Goal: Information Seeking & Learning: Learn about a topic

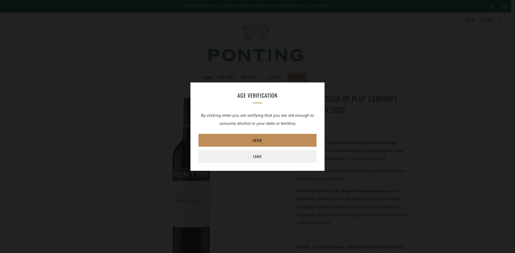
click at [256, 143] on link "Enter" at bounding box center [257, 140] width 118 height 13
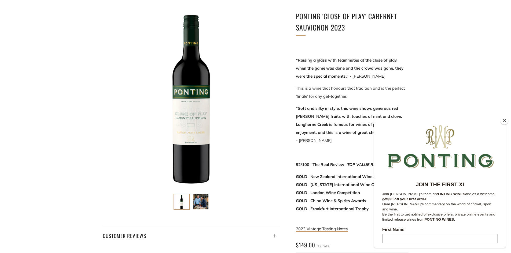
scroll to position [80, 0]
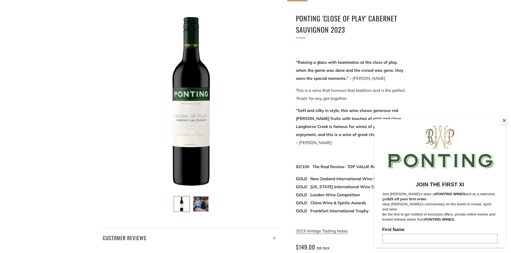
click at [507, 120] on button "Close" at bounding box center [504, 121] width 8 height 8
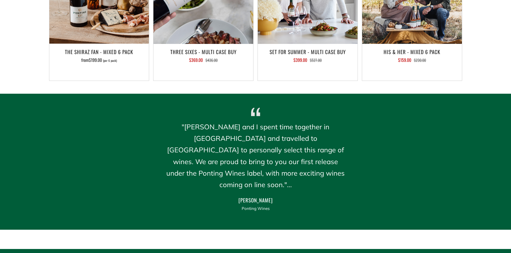
scroll to position [724, 0]
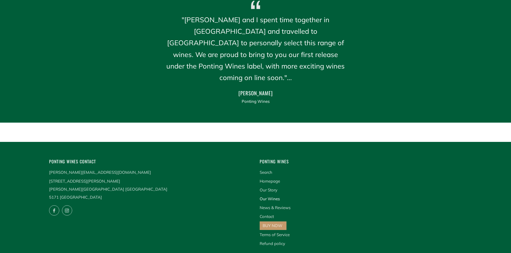
click at [269, 196] on link "Our Wines" at bounding box center [269, 198] width 20 height 5
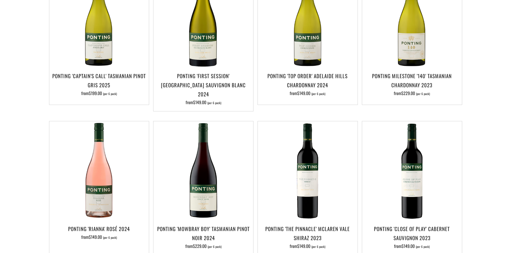
scroll to position [241, 0]
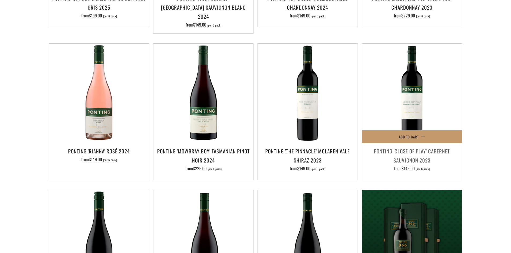
click at [401, 147] on h3 "Ponting 'Close of Play' Cabernet Sauvignon 2023" at bounding box center [411, 156] width 94 height 18
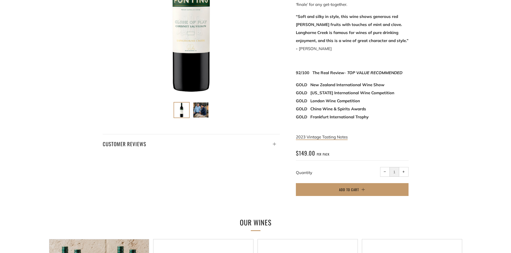
scroll to position [188, 0]
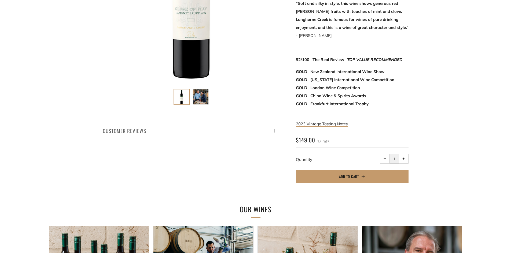
click at [274, 132] on icon at bounding box center [274, 130] width 3 height 3
click at [274, 130] on icon at bounding box center [274, 131] width 5 height 5
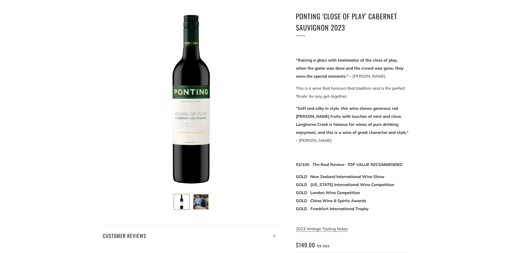
scroll to position [0, 0]
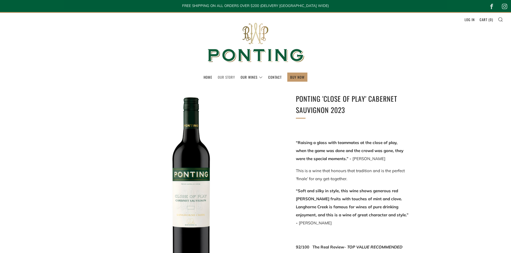
click at [231, 78] on link "Our Story" at bounding box center [226, 77] width 17 height 9
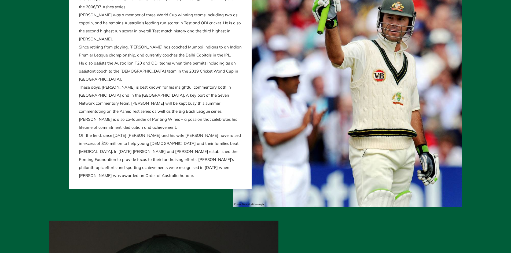
scroll to position [295, 0]
